Goal: Task Accomplishment & Management: Use online tool/utility

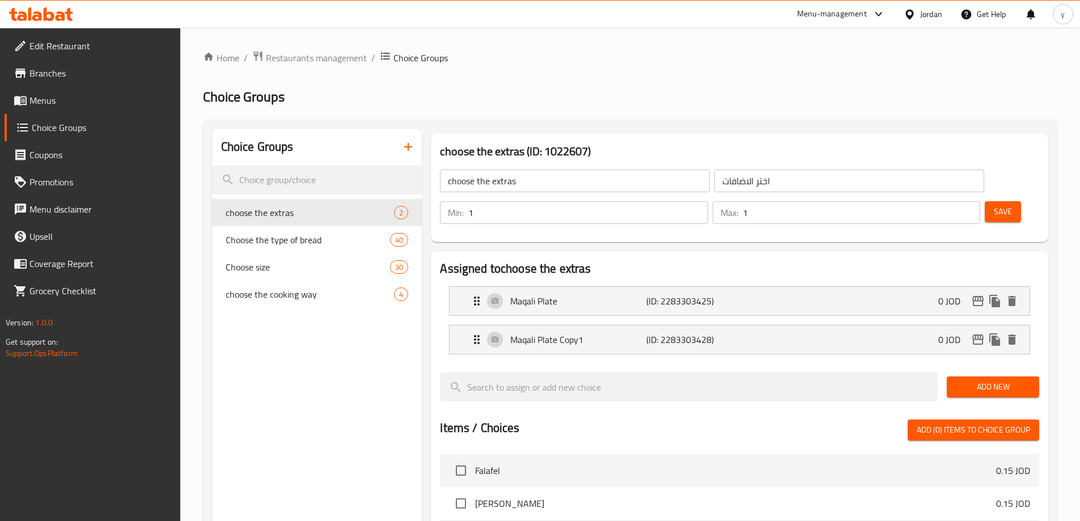
click at [405, 153] on icon "button" at bounding box center [408, 147] width 14 height 14
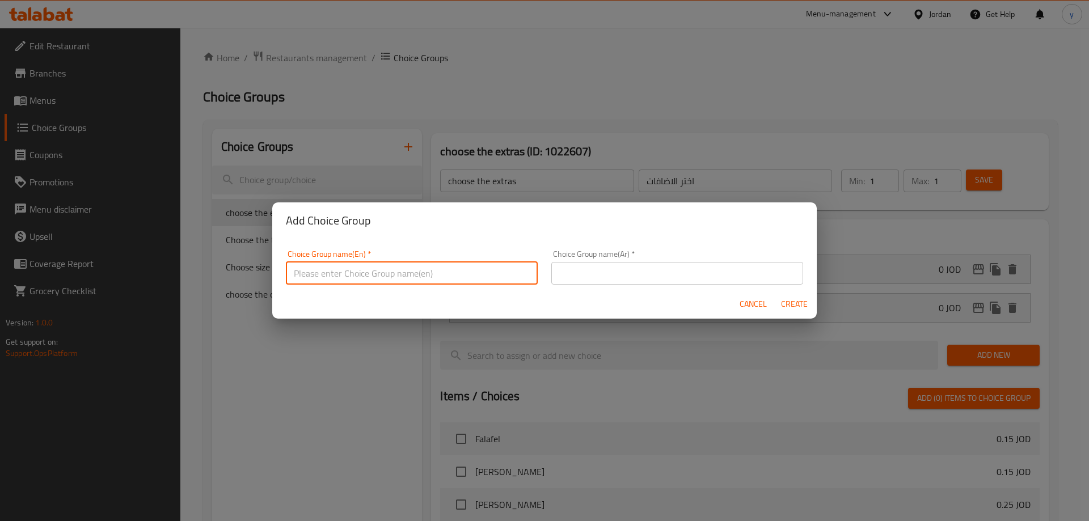
click at [374, 283] on input "text" at bounding box center [412, 273] width 252 height 23
type input "Add Ons:"
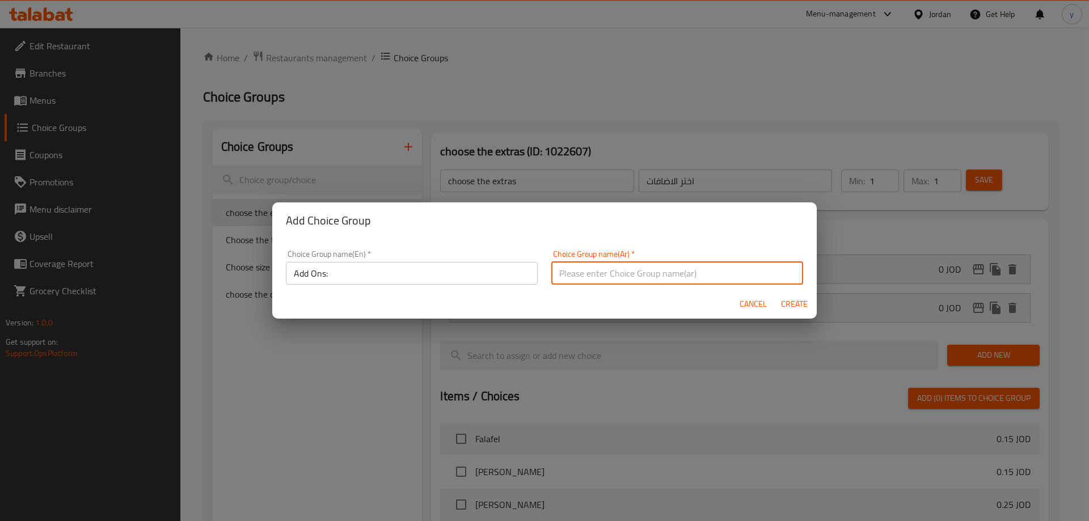
click at [620, 273] on input "text" at bounding box center [677, 273] width 252 height 23
type input "إضافات:"
click at [776, 294] on button "Create" at bounding box center [794, 304] width 36 height 21
type input "Add Ons:"
type input "إضافات:"
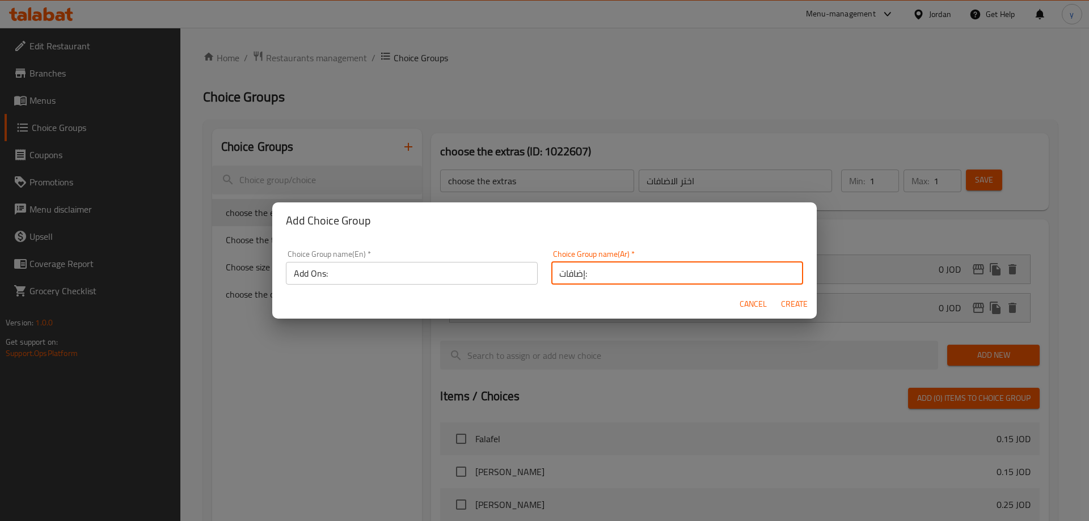
type input "0"
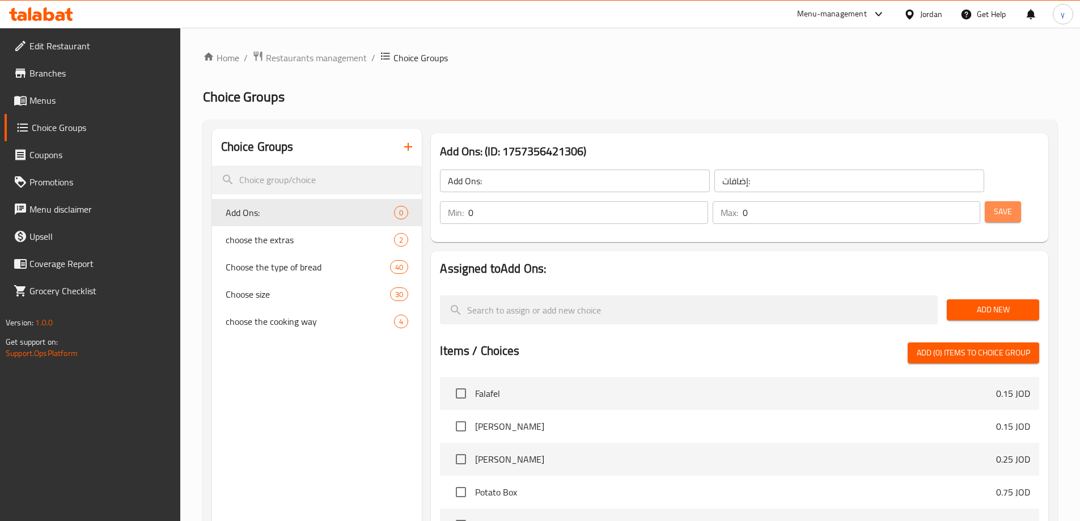
click at [994, 205] on span "Save" at bounding box center [1003, 212] width 18 height 14
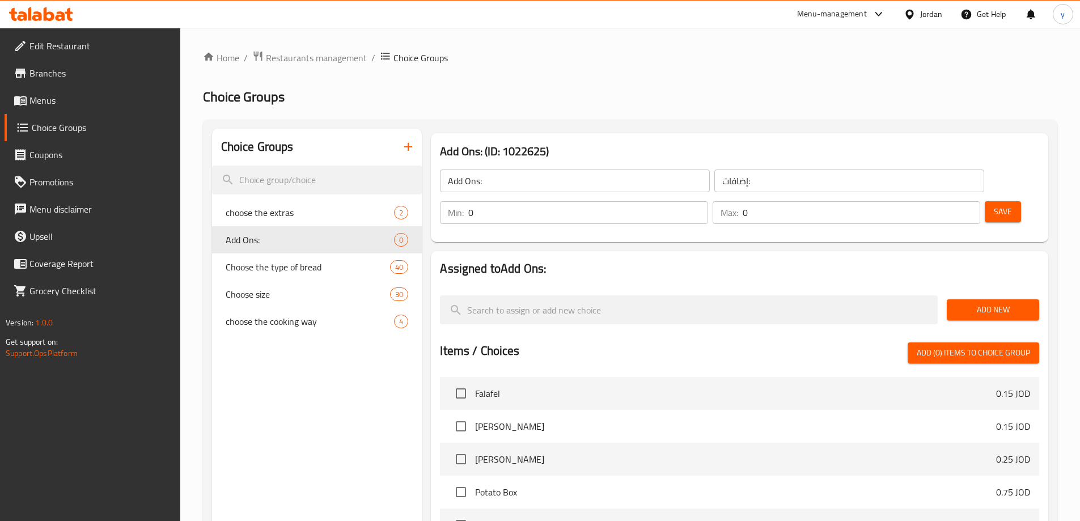
click at [577, 87] on div "Home / Restaurants management / Choice Groups Choice Groups Choice Groups choos…" at bounding box center [630, 418] width 854 height 736
